Goal: Task Accomplishment & Management: Manage account settings

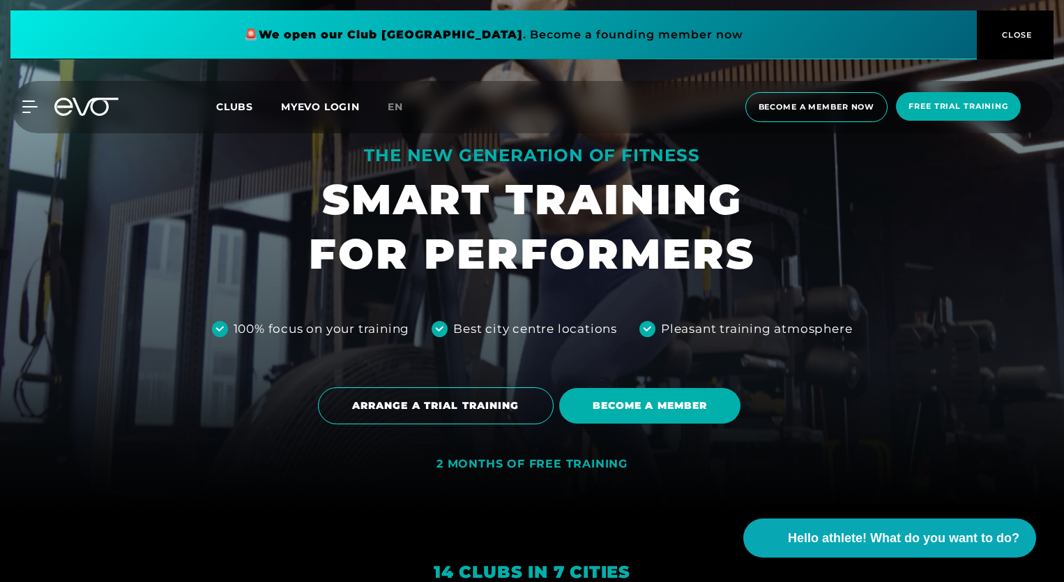
scroll to position [70, 0]
click at [931, 112] on span "Free trial training" at bounding box center [958, 106] width 125 height 29
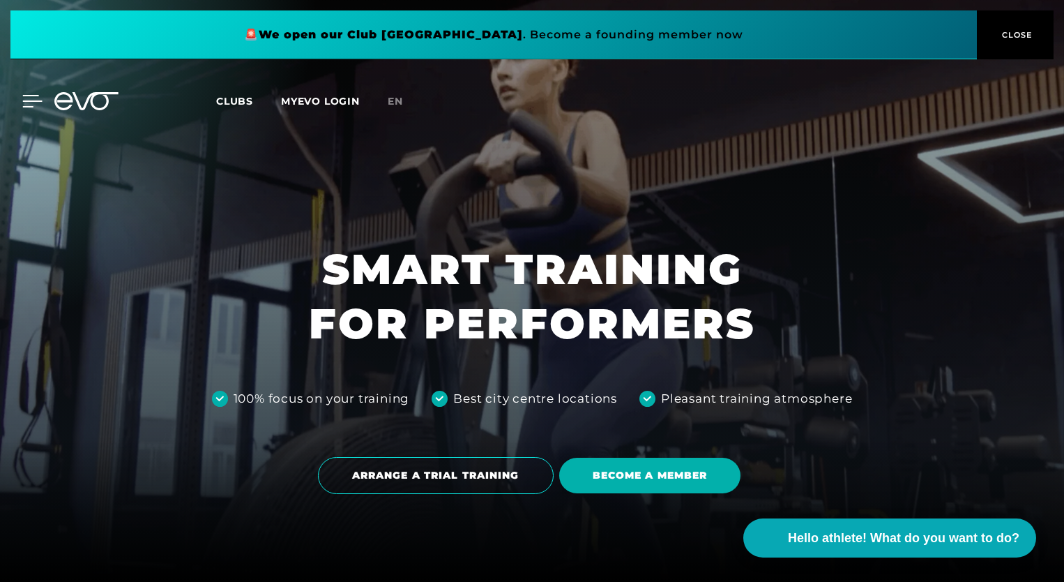
click at [33, 98] on icon at bounding box center [32, 101] width 20 height 13
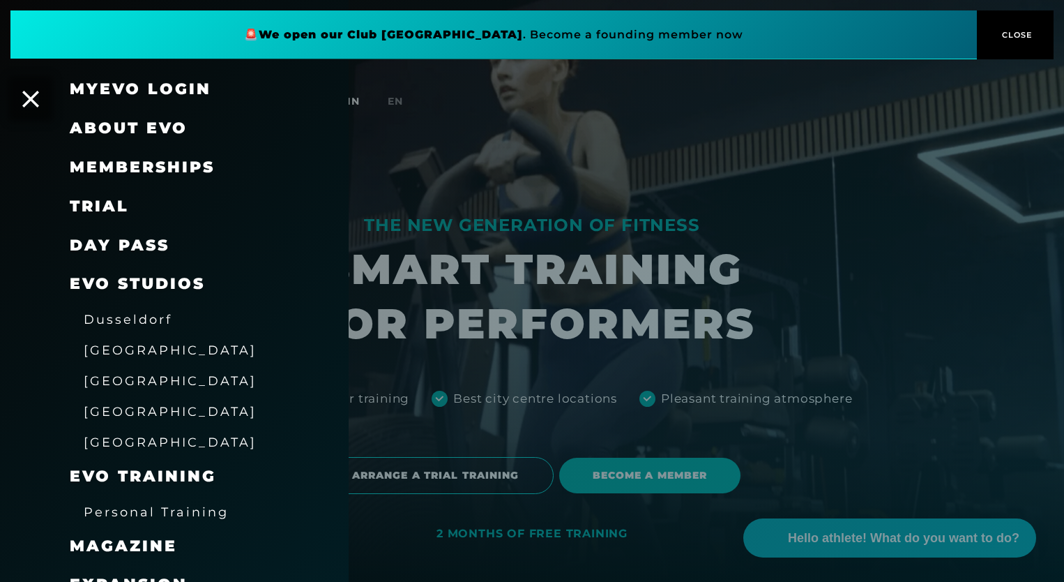
click at [166, 164] on span "Memberships" at bounding box center [142, 167] width 145 height 19
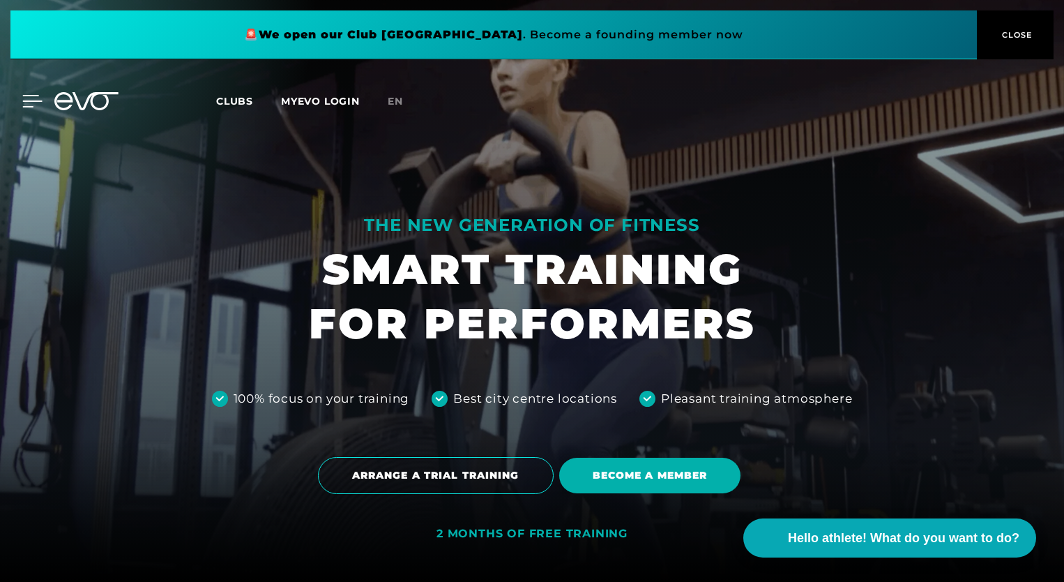
click at [26, 99] on icon at bounding box center [32, 101] width 20 height 13
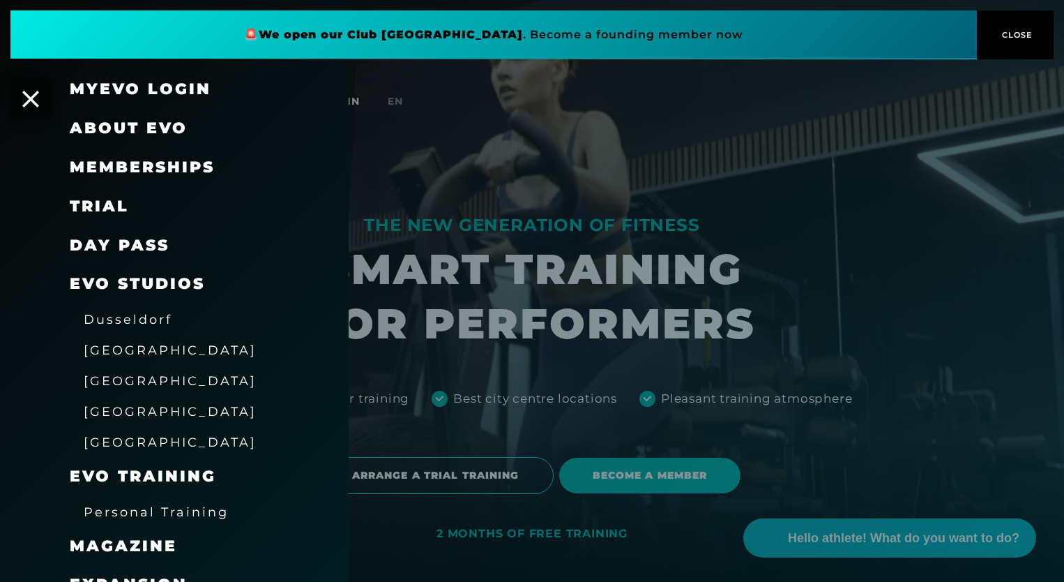
click at [711, 121] on div at bounding box center [532, 291] width 1064 height 582
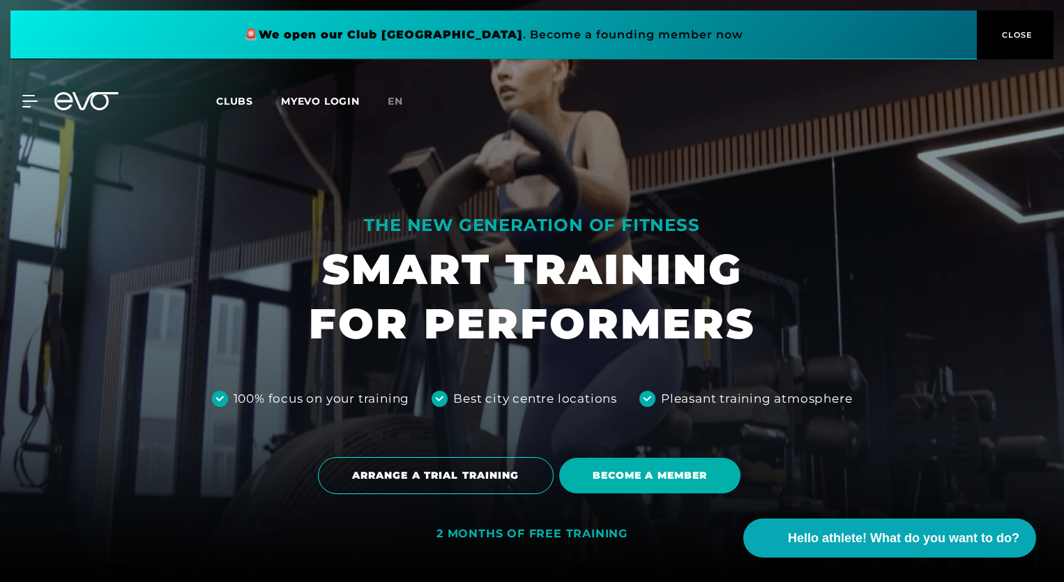
click at [999, 24] on button "CLOSE" at bounding box center [1015, 34] width 77 height 49
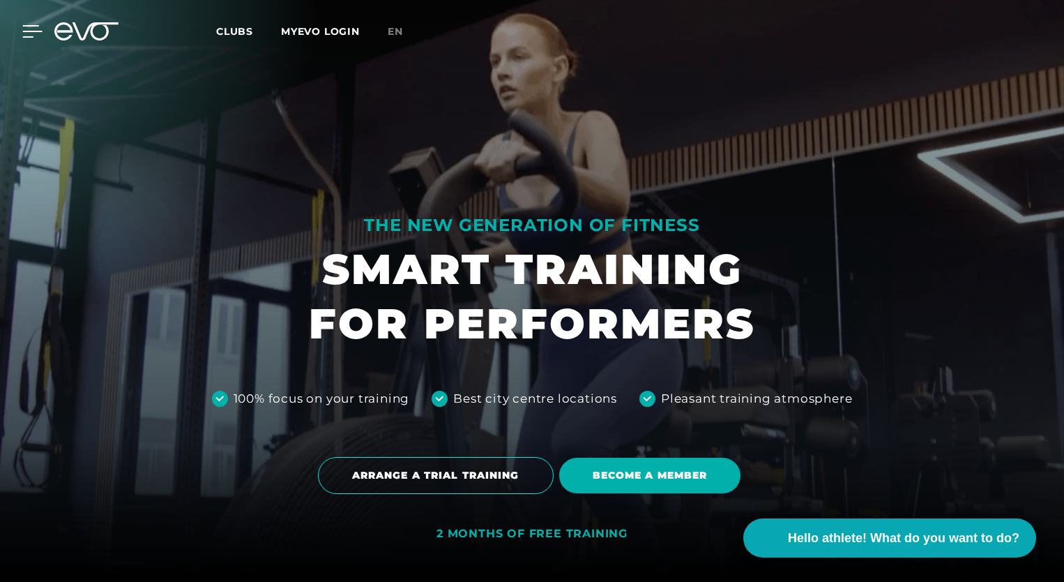
click at [24, 31] on icon at bounding box center [33, 31] width 20 height 11
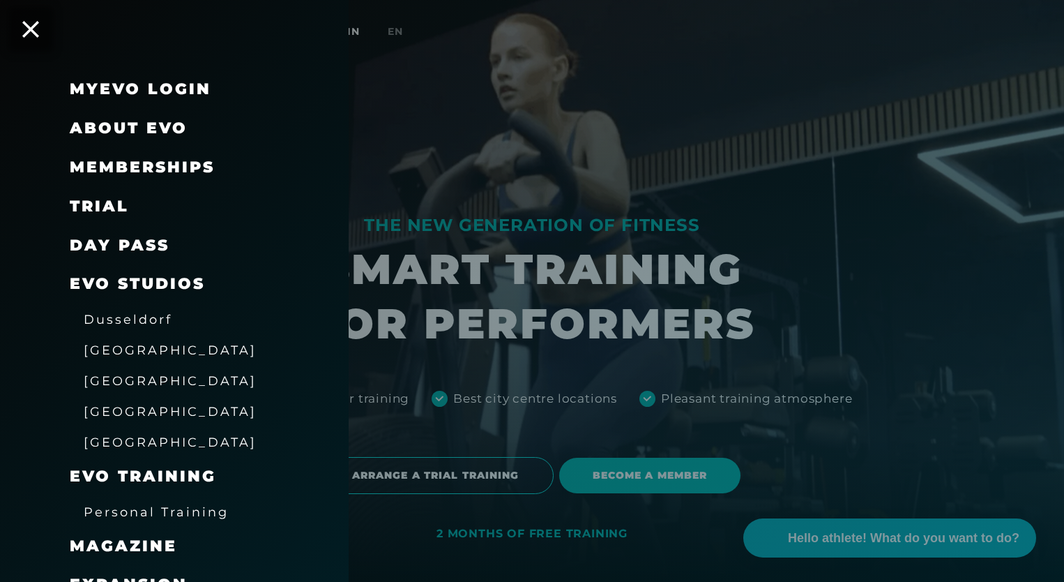
click at [125, 167] on span "Memberships" at bounding box center [142, 167] width 145 height 19
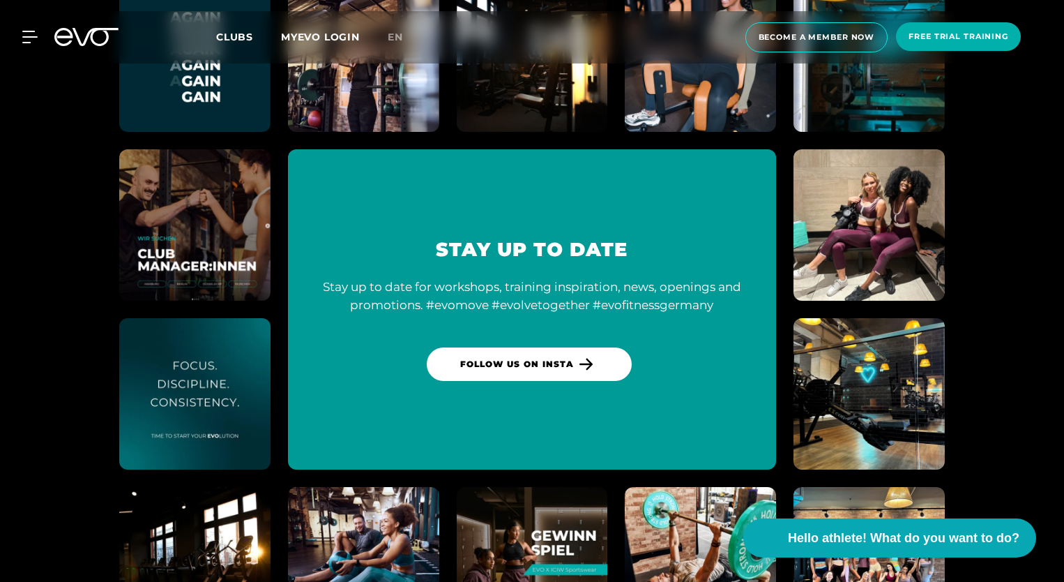
scroll to position [7754, 0]
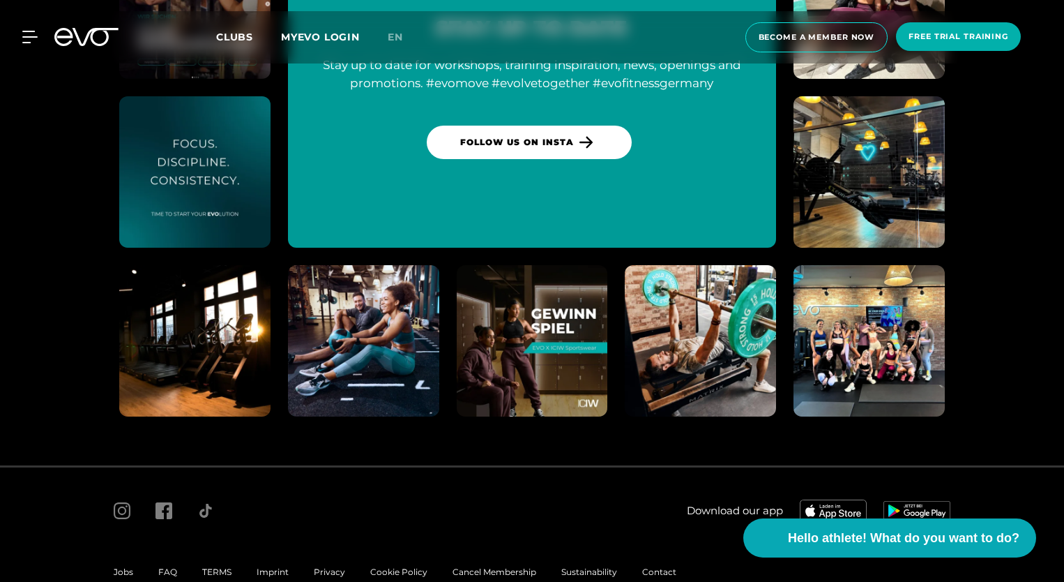
click at [476, 566] on span "Cancel Membership" at bounding box center [495, 571] width 84 height 10
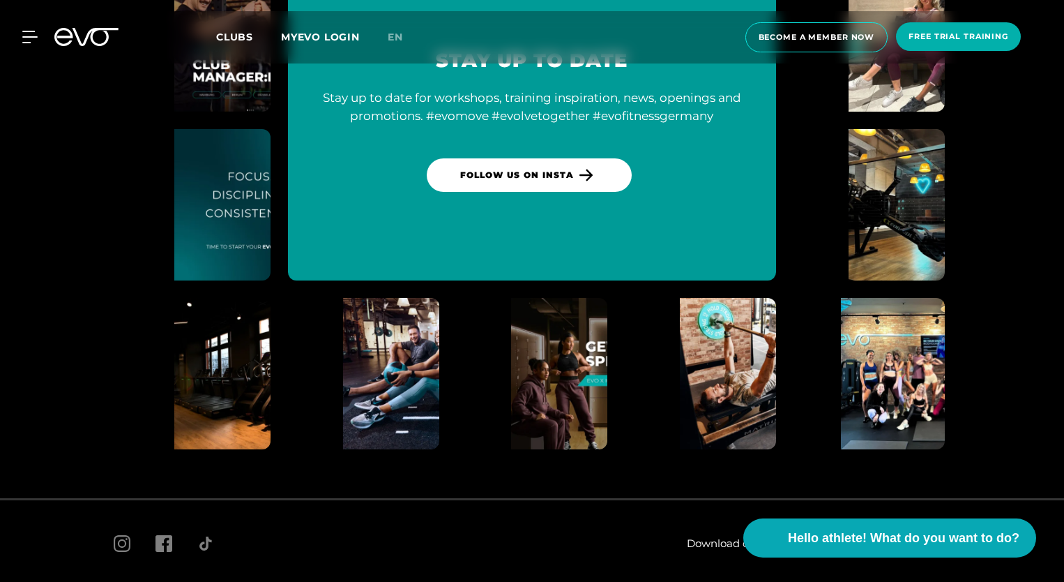
scroll to position [7754, 0]
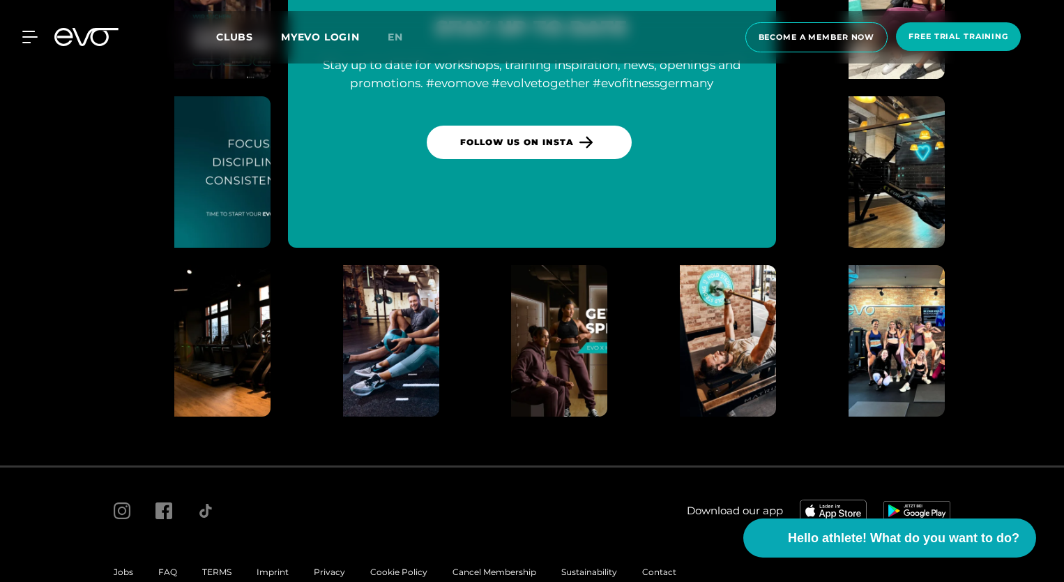
click at [511, 566] on span "Cancel Membership" at bounding box center [495, 571] width 84 height 10
